Goal: Information Seeking & Learning: Learn about a topic

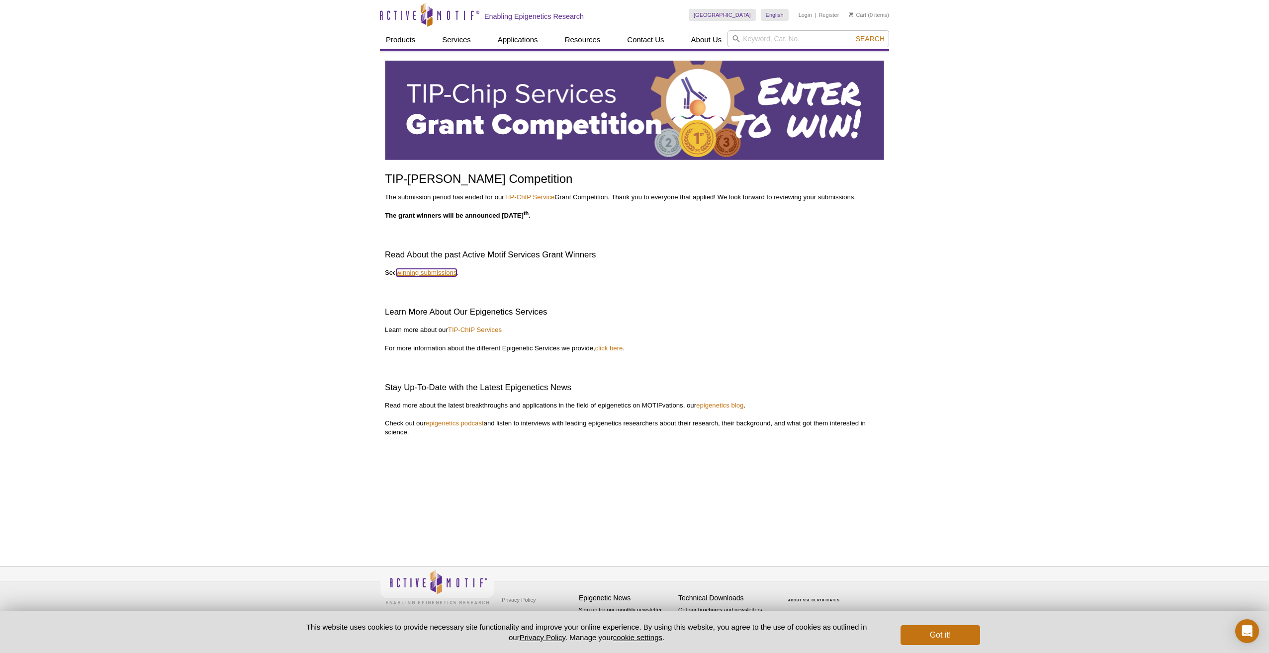
click at [438, 276] on link "winning submissions" at bounding box center [426, 272] width 60 height 7
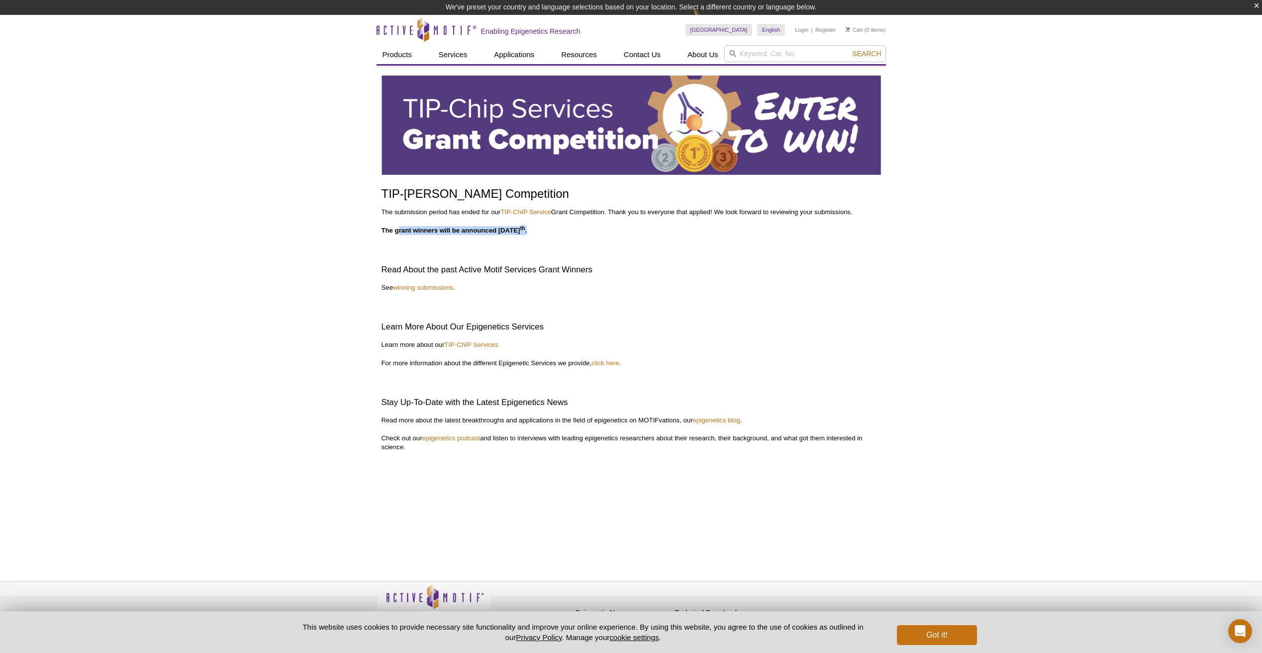
drag, startPoint x: 402, startPoint y: 231, endPoint x: 551, endPoint y: 233, distance: 148.7
click at [551, 233] on p "The grant winners will be announced October 7 th ." at bounding box center [630, 230] width 499 height 9
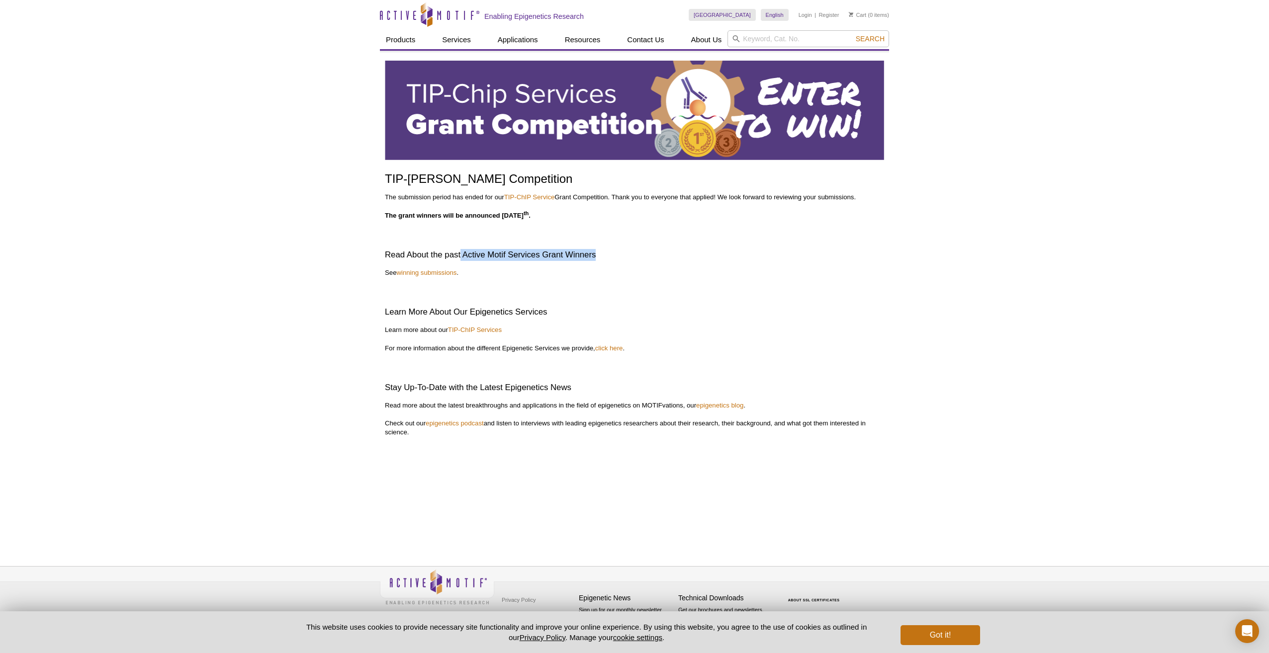
drag, startPoint x: 462, startPoint y: 256, endPoint x: 603, endPoint y: 253, distance: 140.8
click at [603, 253] on h2 "Read About the past Active Motif Services Grant Winners" at bounding box center [634, 255] width 499 height 12
drag, startPoint x: 603, startPoint y: 253, endPoint x: 504, endPoint y: 233, distance: 100.9
click at [504, 233] on p at bounding box center [634, 234] width 499 height 9
click at [527, 198] on link "TIP-ChIP Service" at bounding box center [529, 196] width 51 height 7
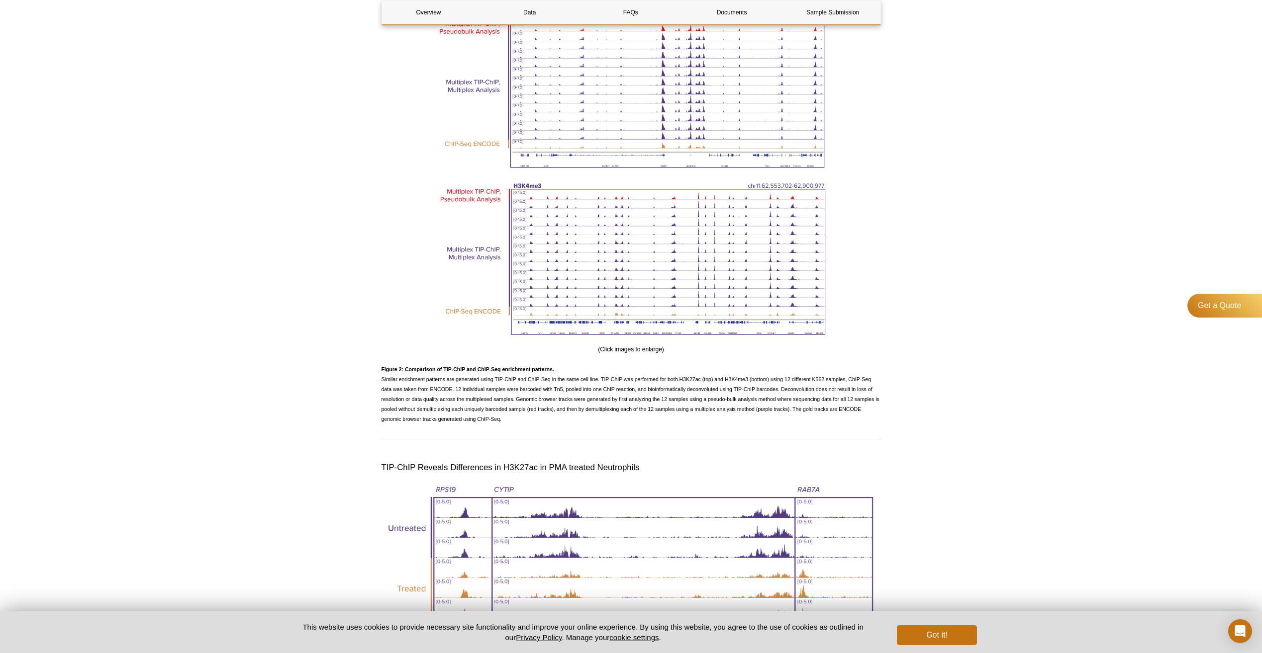
scroll to position [1392, 0]
